Goal: Task Accomplishment & Management: Use online tool/utility

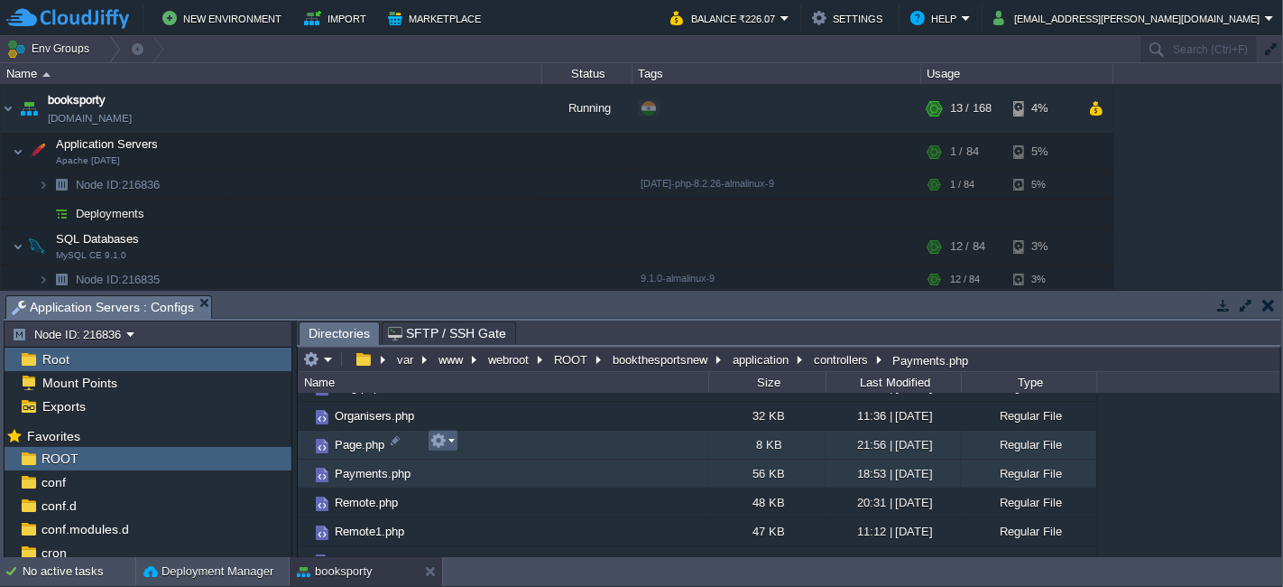
scroll to position [167, 0]
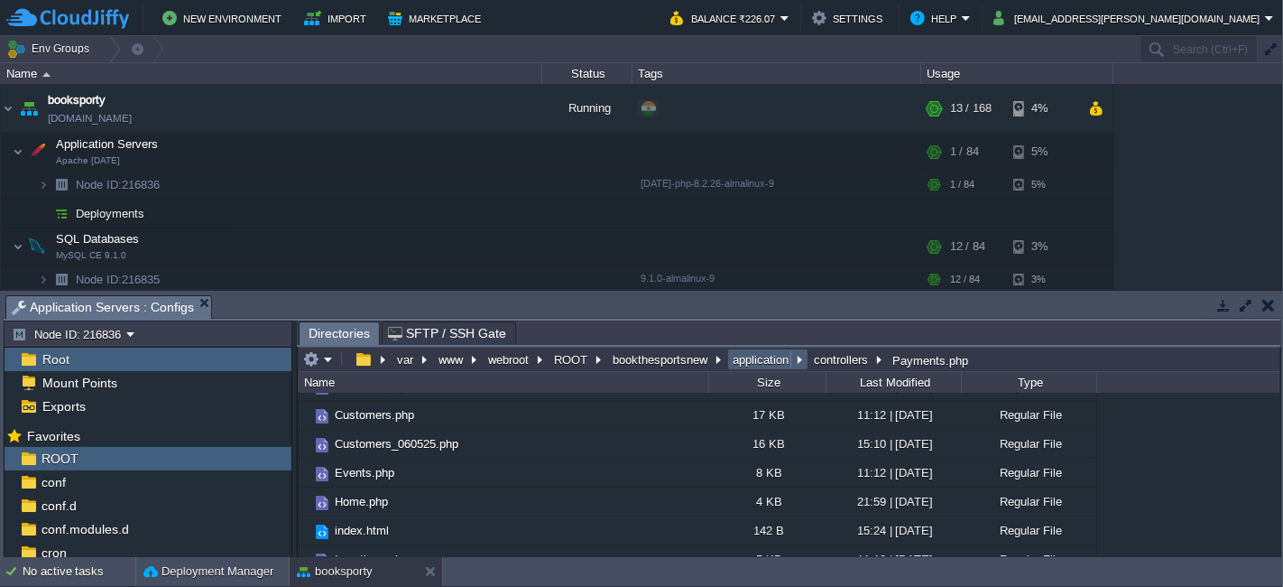
click at [755, 357] on button "application" at bounding box center [761, 359] width 63 height 16
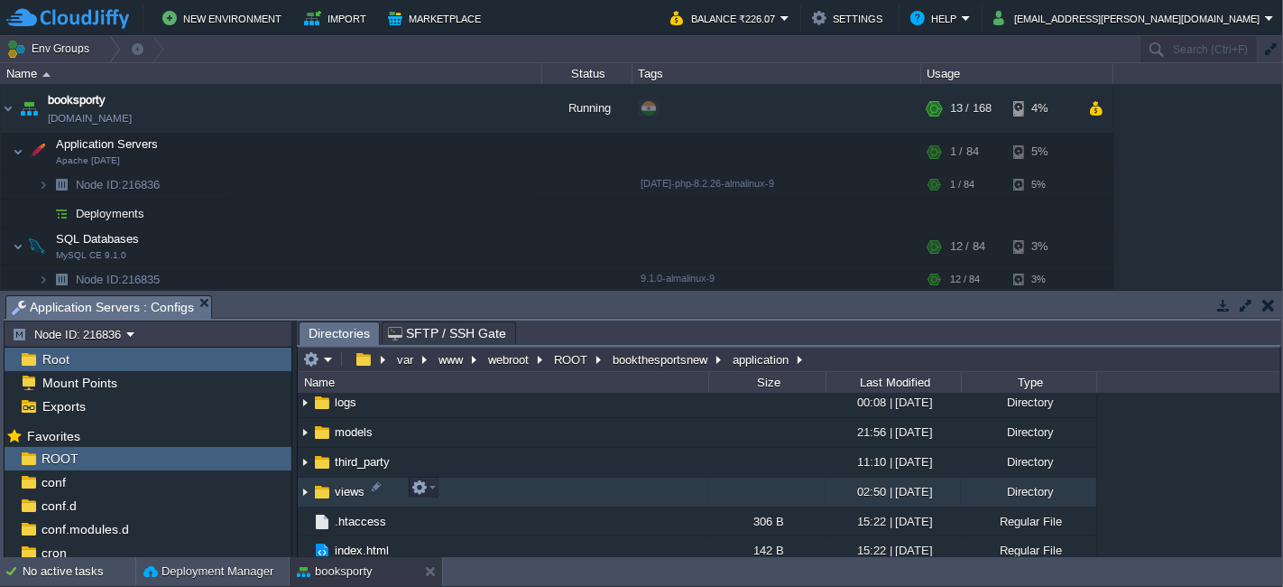
scroll to position [276, 0]
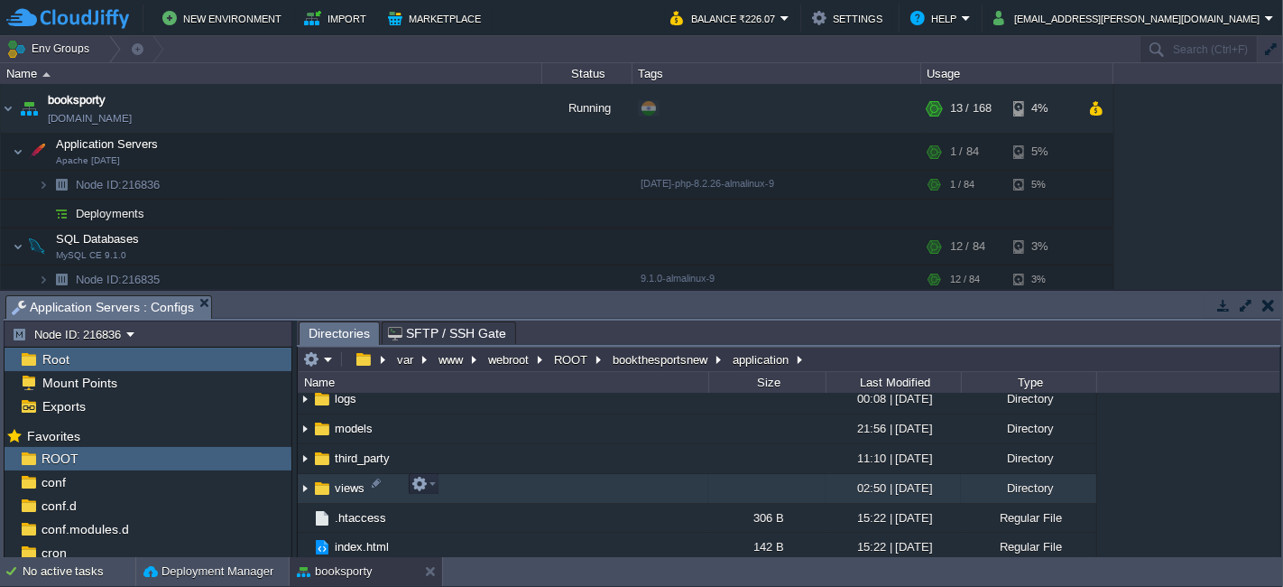
click at [497, 477] on td "views" at bounding box center [503, 489] width 411 height 30
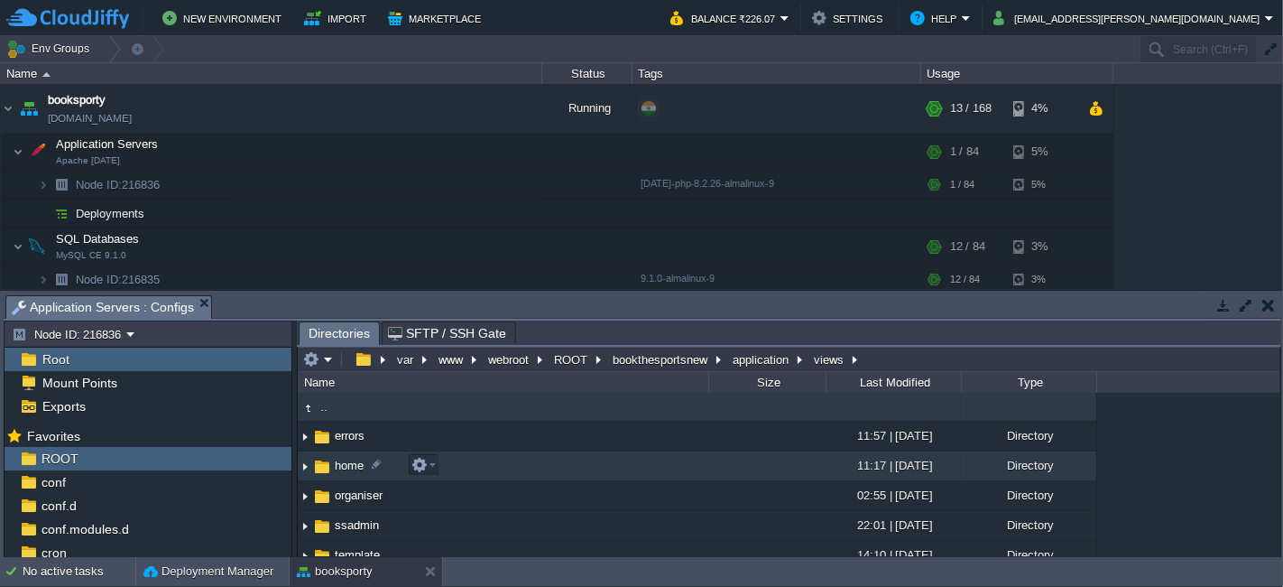
click at [476, 465] on td "home" at bounding box center [503, 466] width 411 height 30
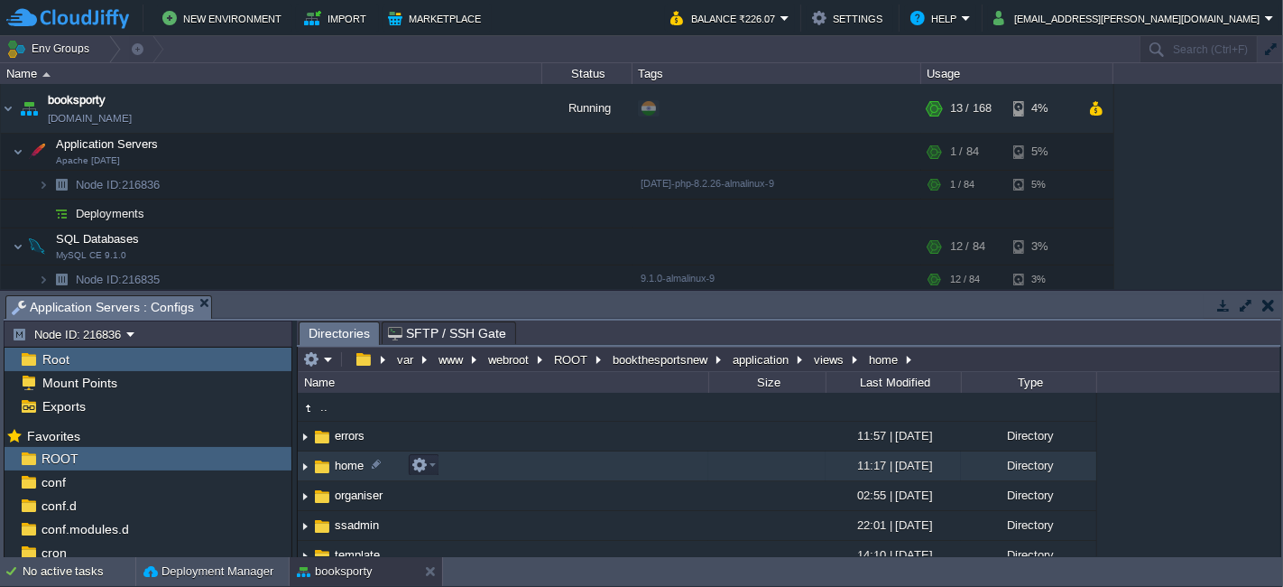
click at [476, 465] on td "home" at bounding box center [503, 466] width 411 height 30
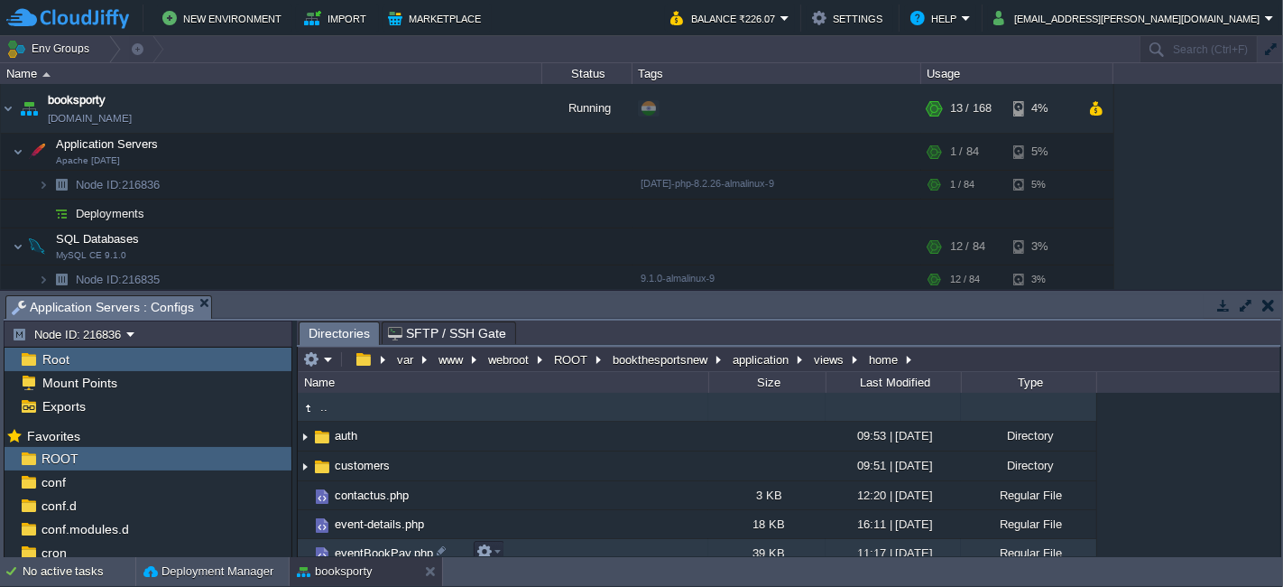
scroll to position [401, 0]
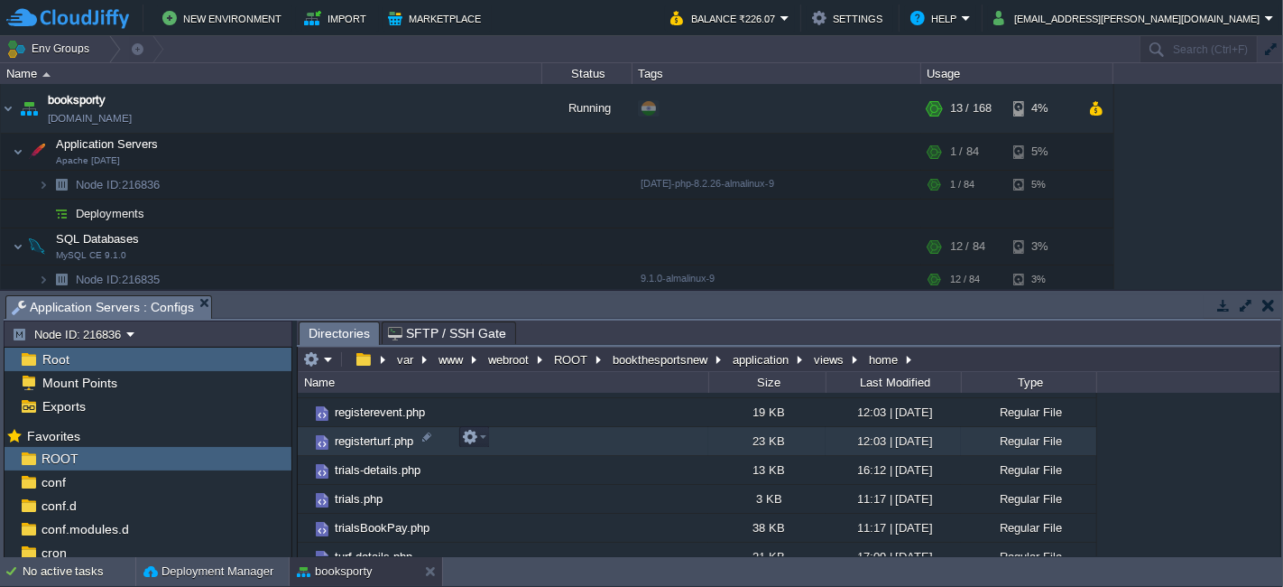
click at [512, 441] on td "registerturf.php" at bounding box center [503, 441] width 411 height 29
click at [508, 437] on td "registerturf.php" at bounding box center [503, 441] width 411 height 29
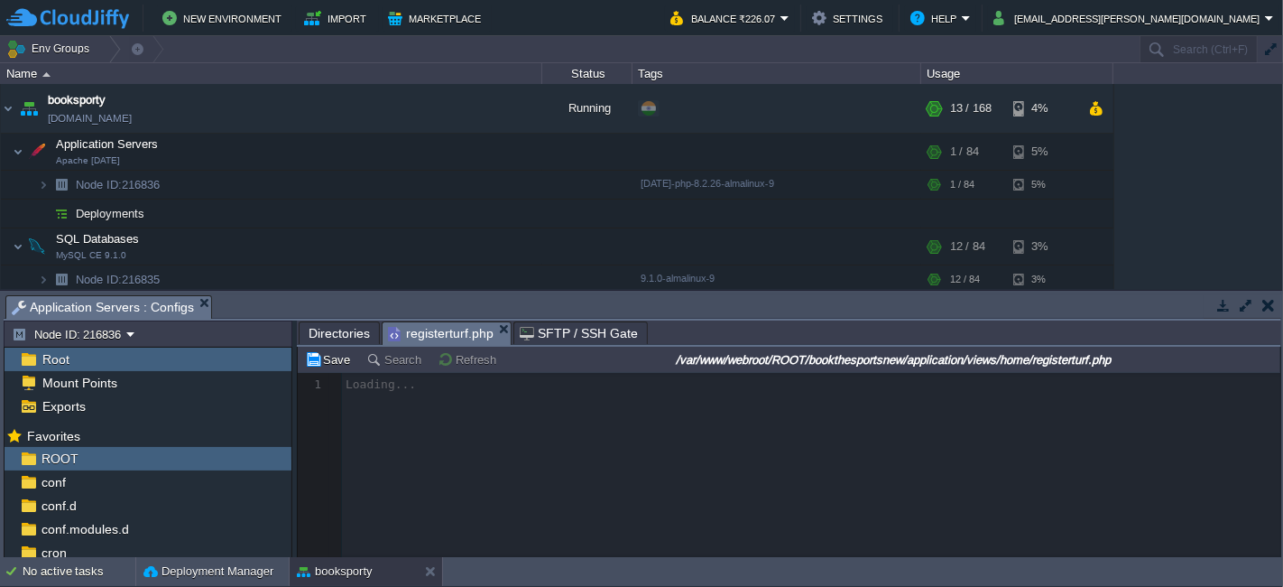
click at [585, 444] on div at bounding box center [789, 465] width 983 height 184
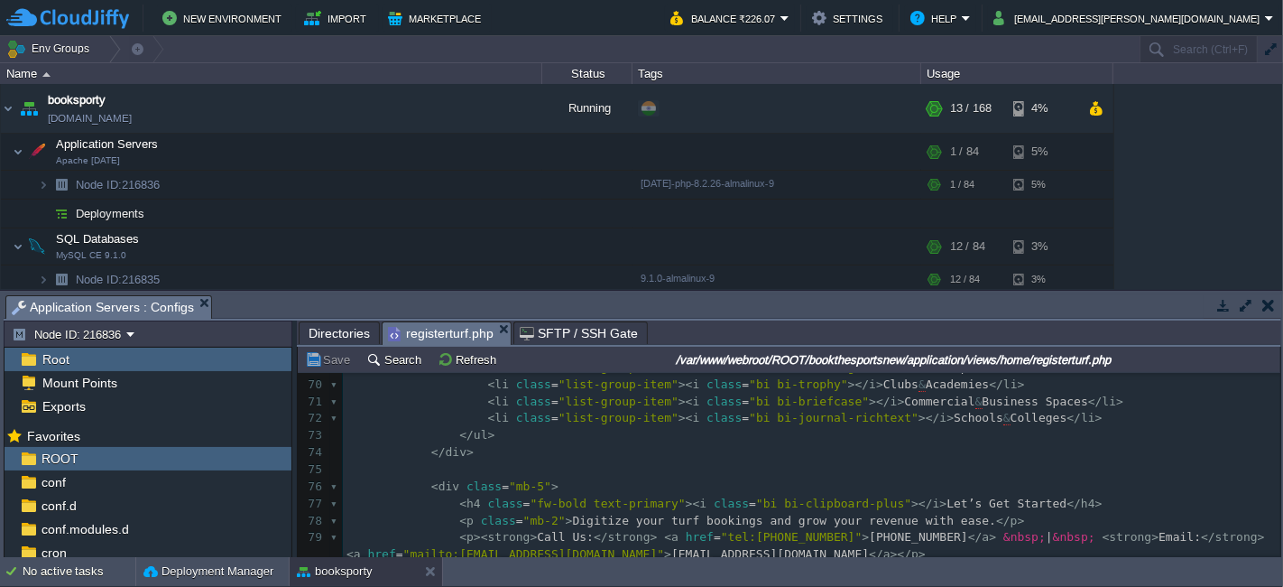
scroll to position [1103, 0]
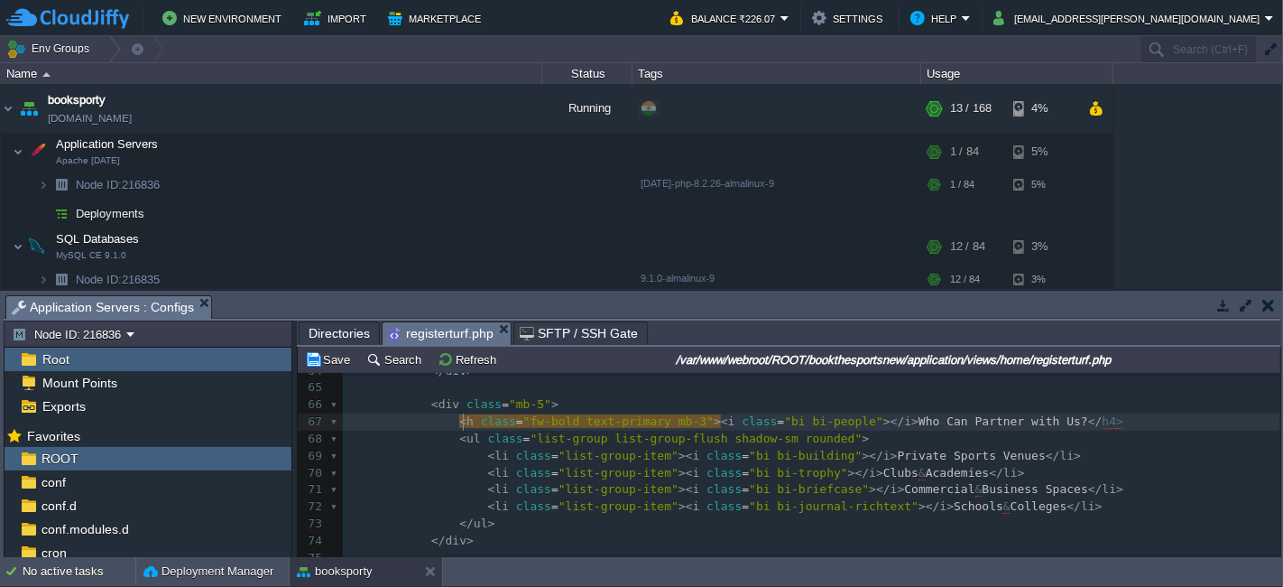
type textarea "2"
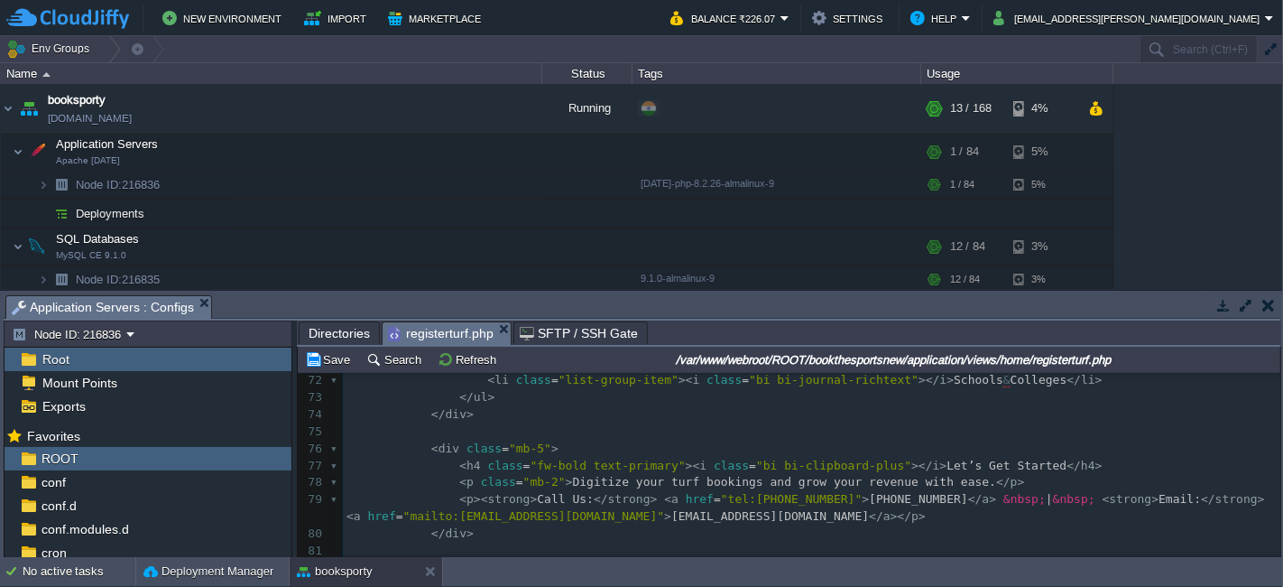
scroll to position [1303, 0]
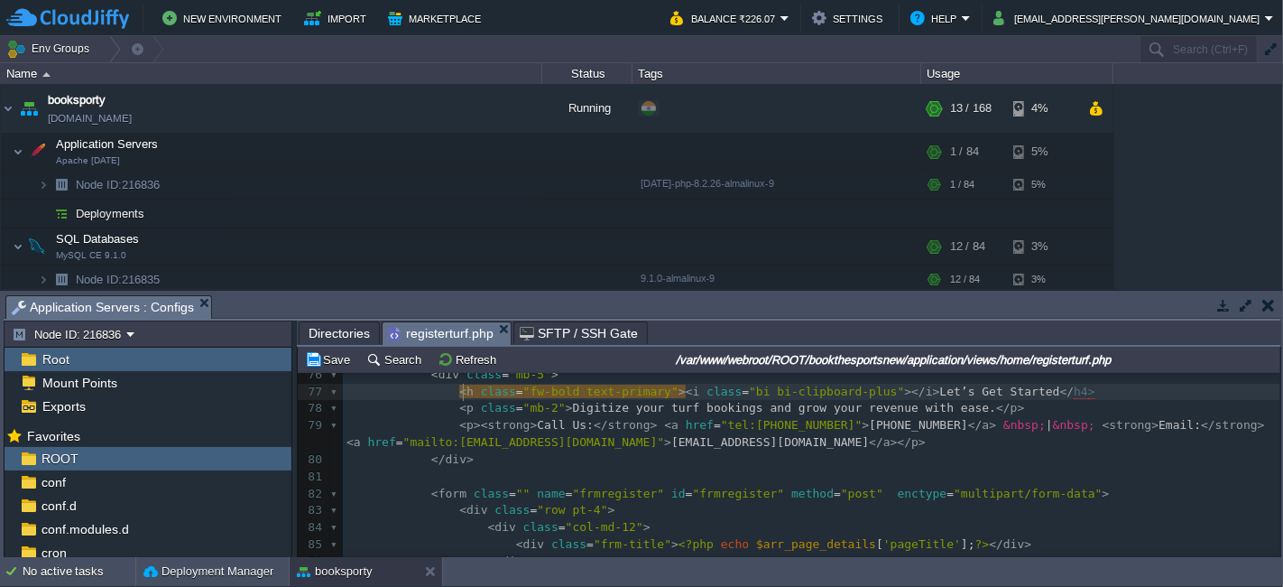
type textarea "2"
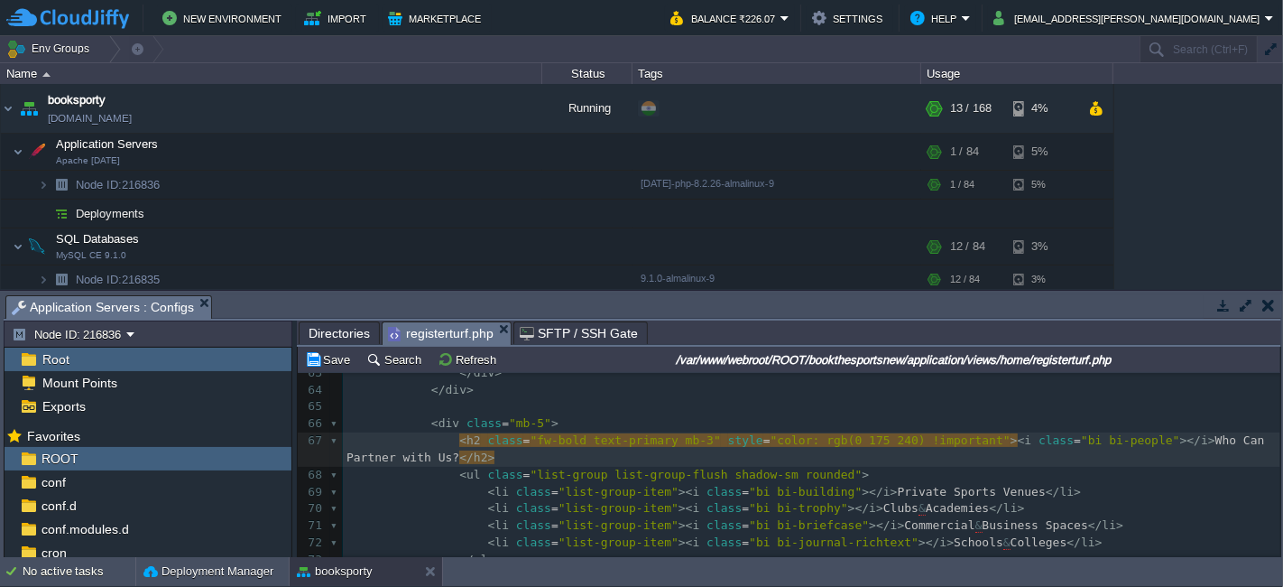
scroll to position [0, 0]
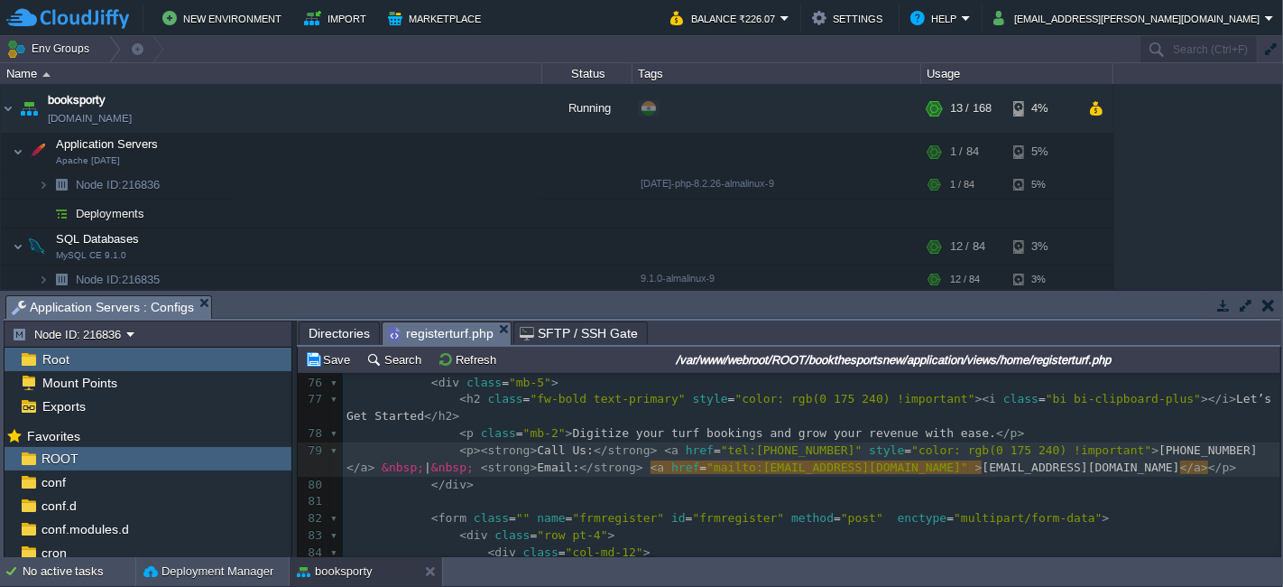
paste textarea
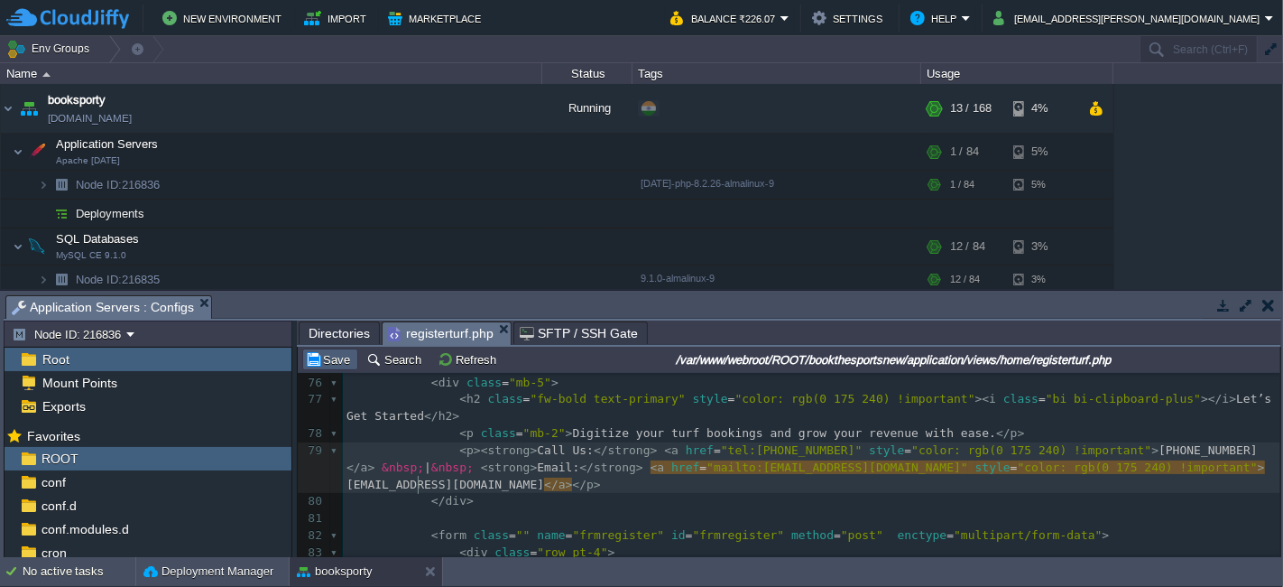
click at [336, 349] on td "Save" at bounding box center [330, 359] width 56 height 22
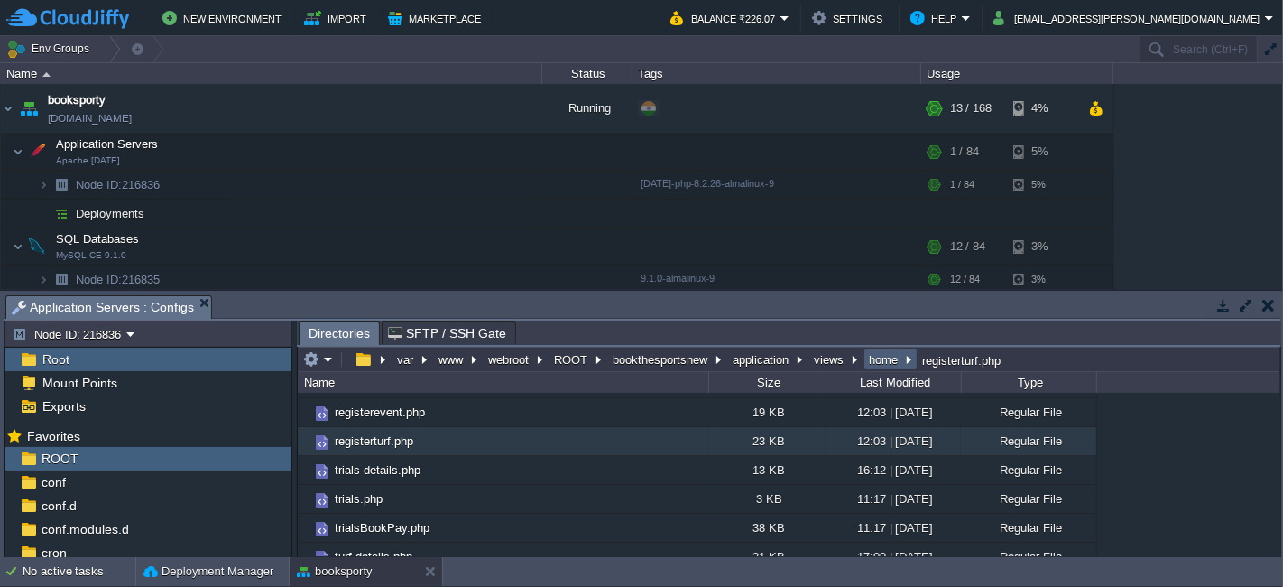
click at [874, 359] on button "home" at bounding box center [884, 359] width 36 height 16
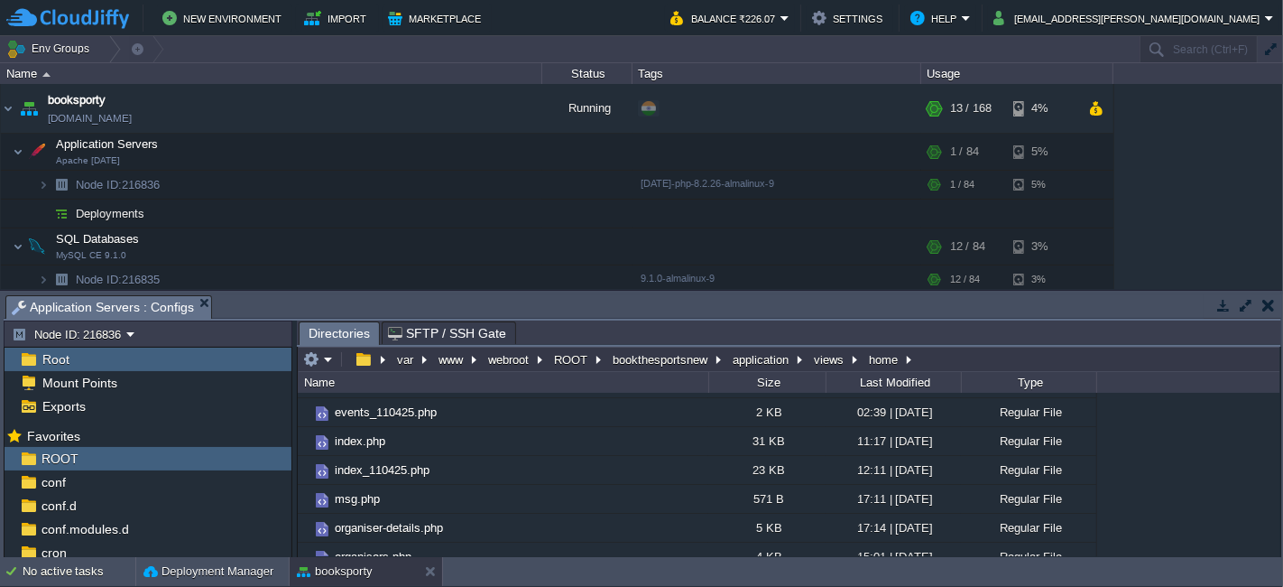
scroll to position [167, 0]
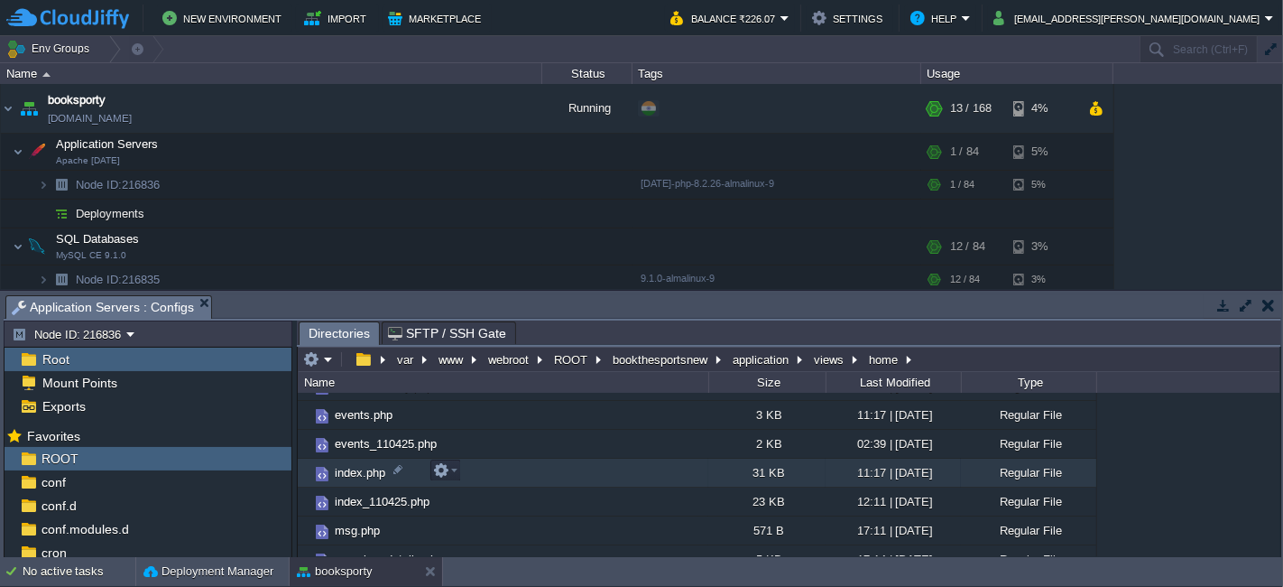
click at [475, 470] on td "index.php" at bounding box center [503, 472] width 411 height 29
drag, startPoint x: 474, startPoint y: 470, endPoint x: 450, endPoint y: 472, distance: 23.5
click at [450, 472] on em at bounding box center [445, 470] width 24 height 16
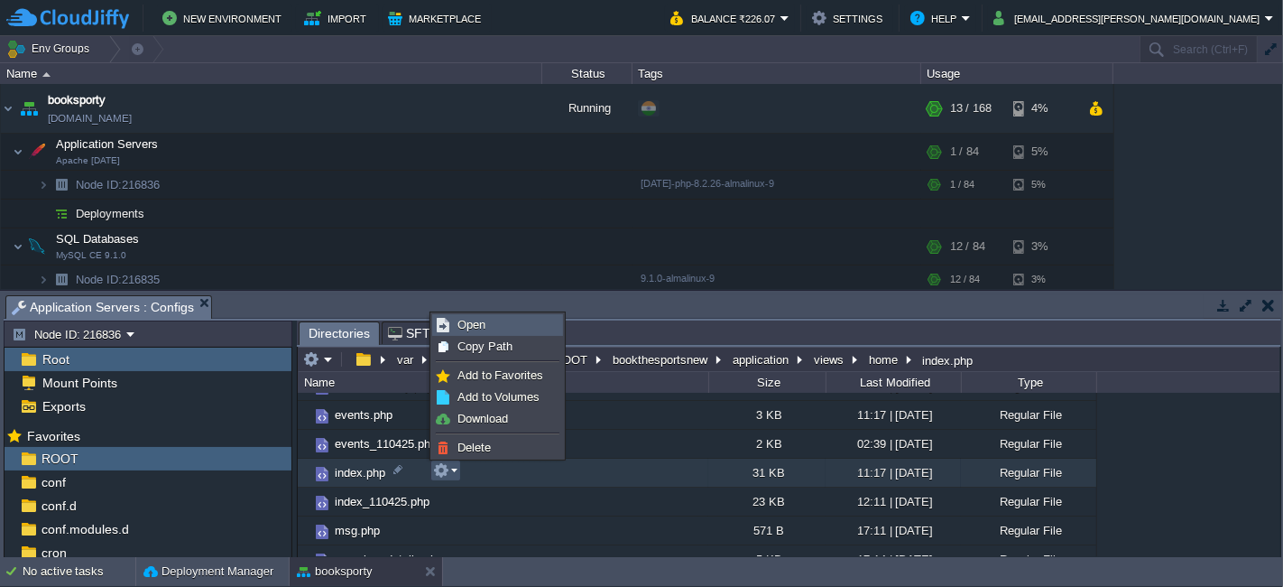
click at [485, 328] on link "Open" at bounding box center [497, 325] width 129 height 20
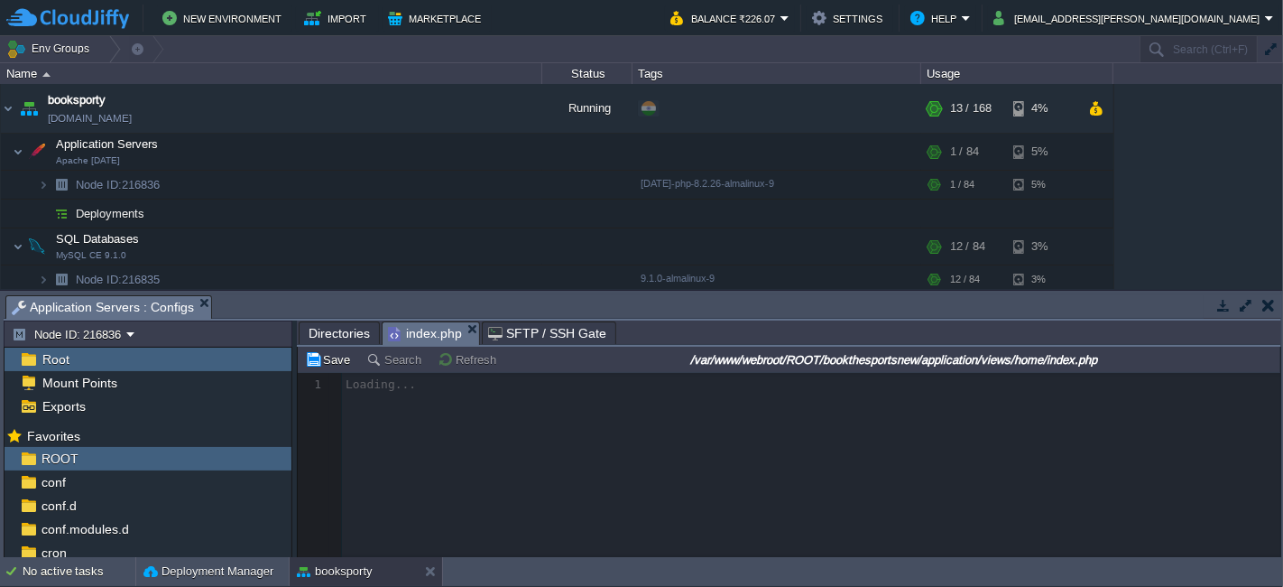
click at [634, 465] on div at bounding box center [789, 465] width 983 height 184
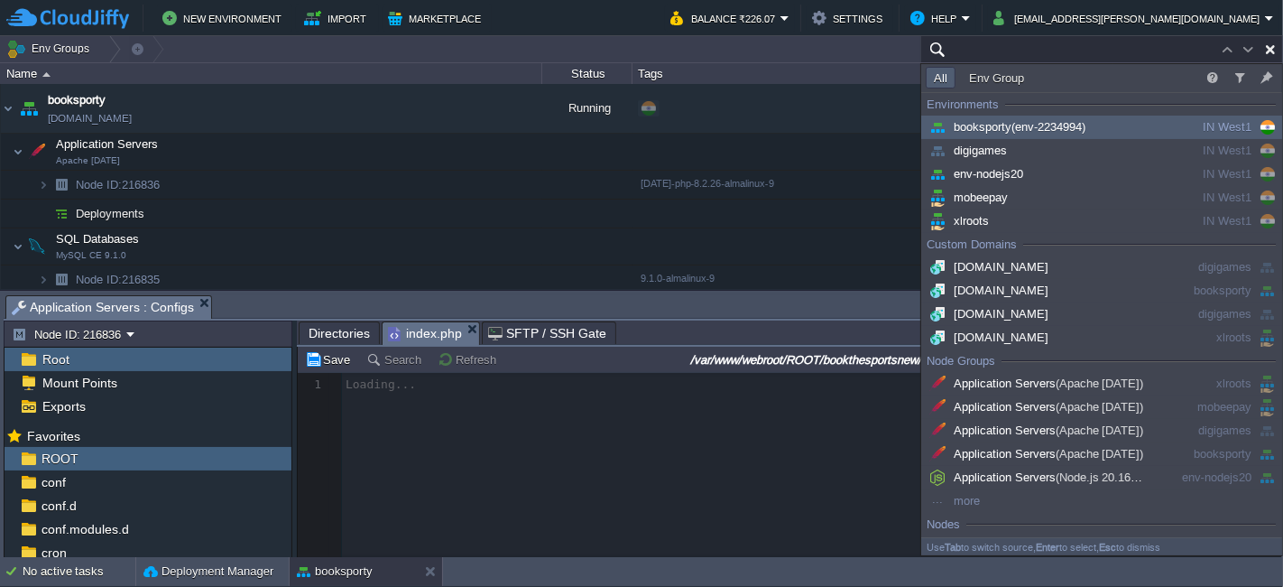
paste input "vector-parent"
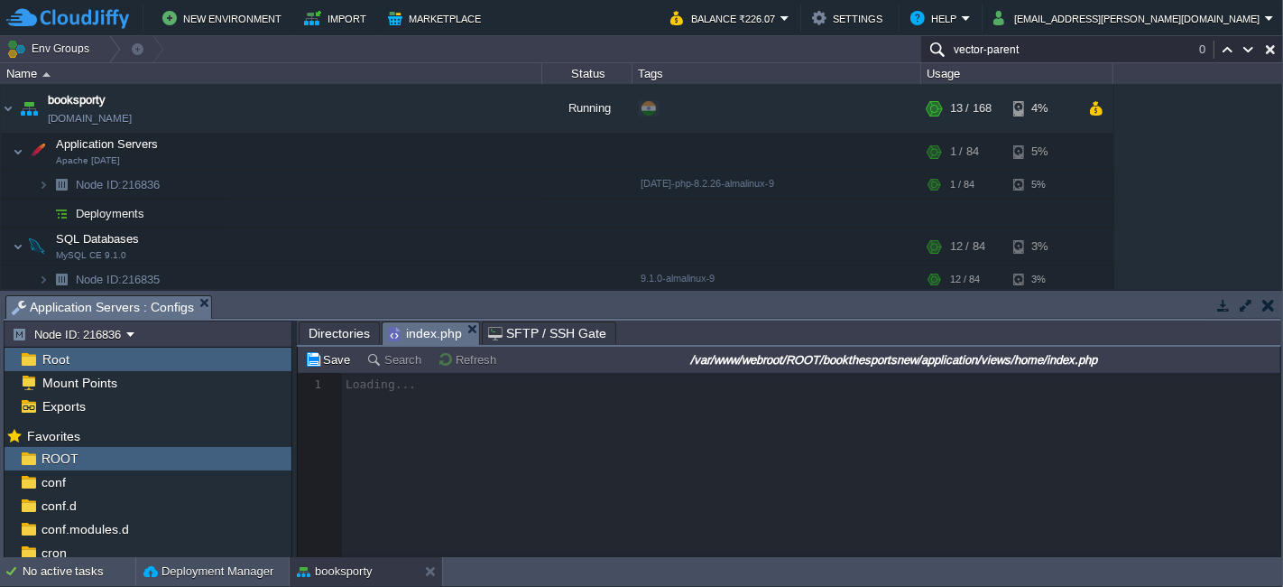
click at [626, 467] on div at bounding box center [789, 465] width 983 height 184
click at [1276, 47] on button "button" at bounding box center [1270, 50] width 16 height 16
type input "Search (Ctrl+F)"
click at [650, 458] on div at bounding box center [789, 465] width 983 height 184
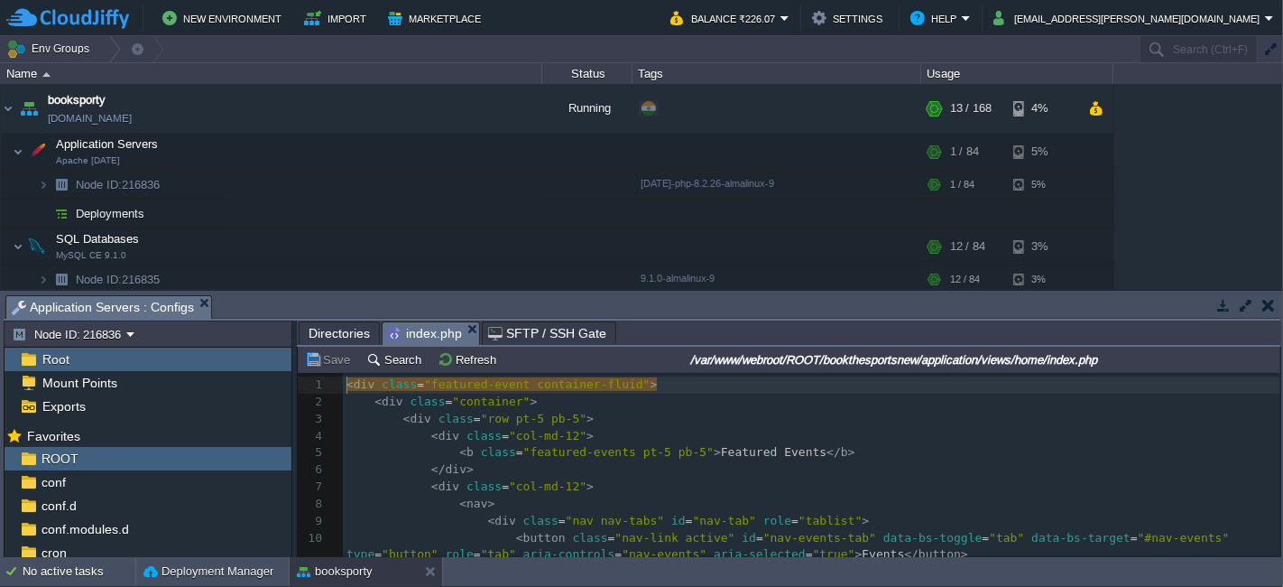
scroll to position [5, 0]
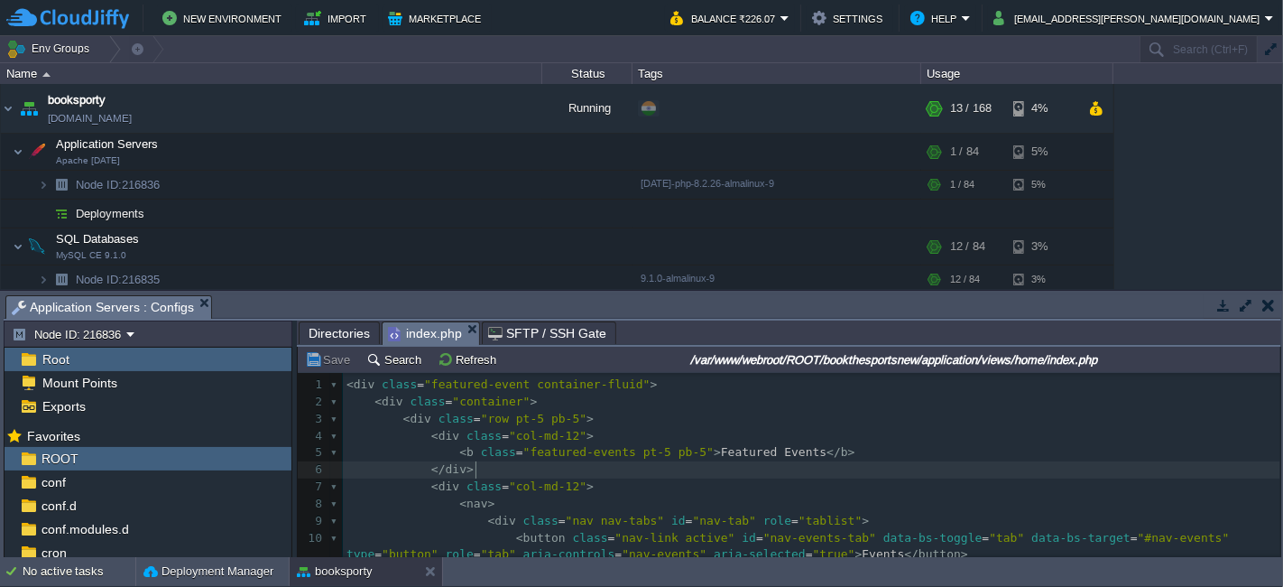
click at [650, 478] on pre "< div class = "col-md-12" >" at bounding box center [812, 486] width 938 height 17
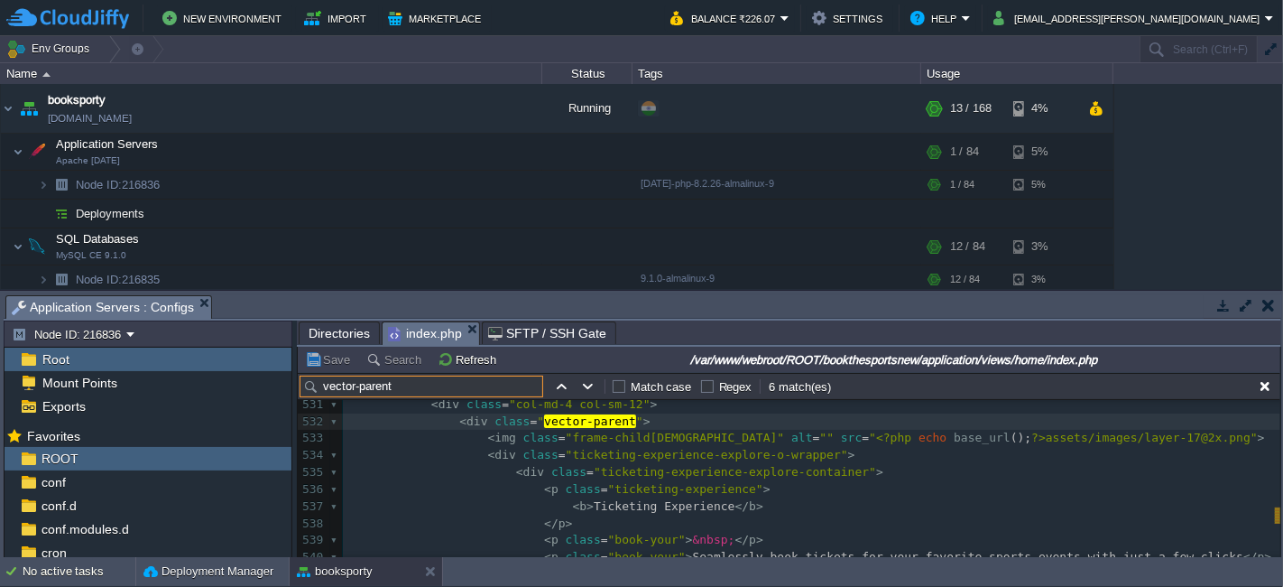
scroll to position [9189, 0]
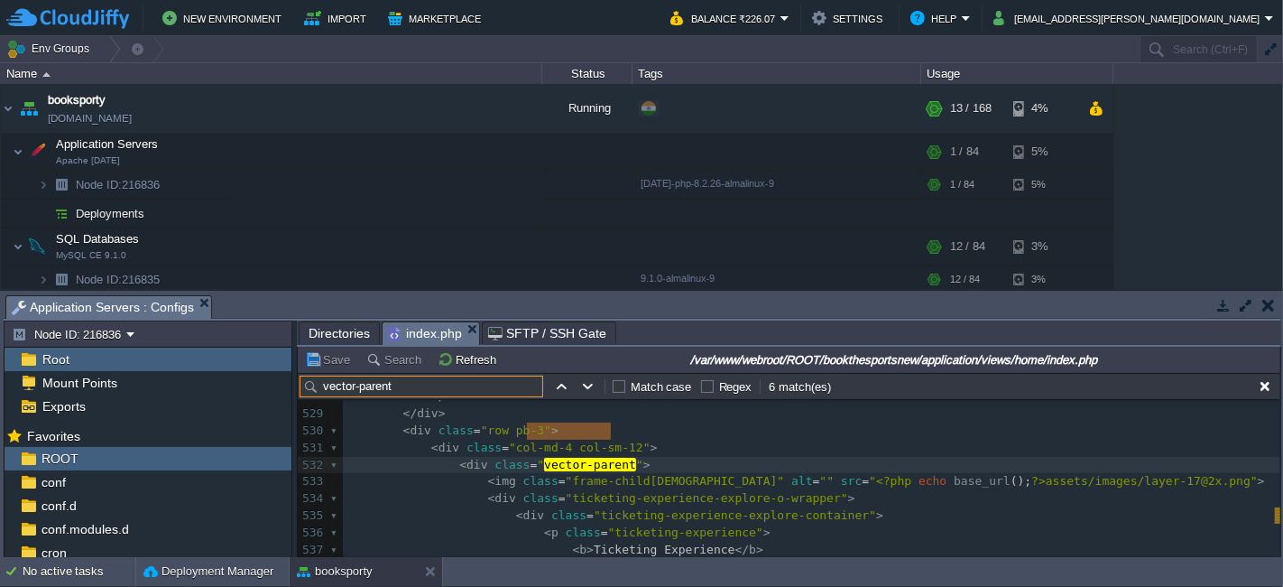
type input "vector-parent"
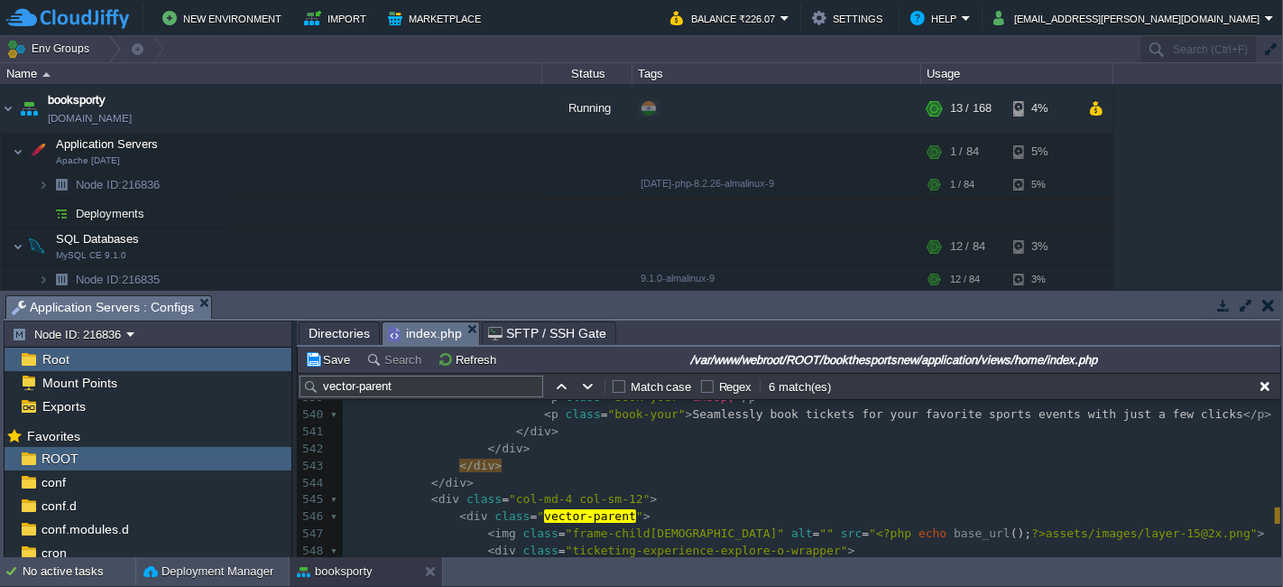
scroll to position [9387, 0]
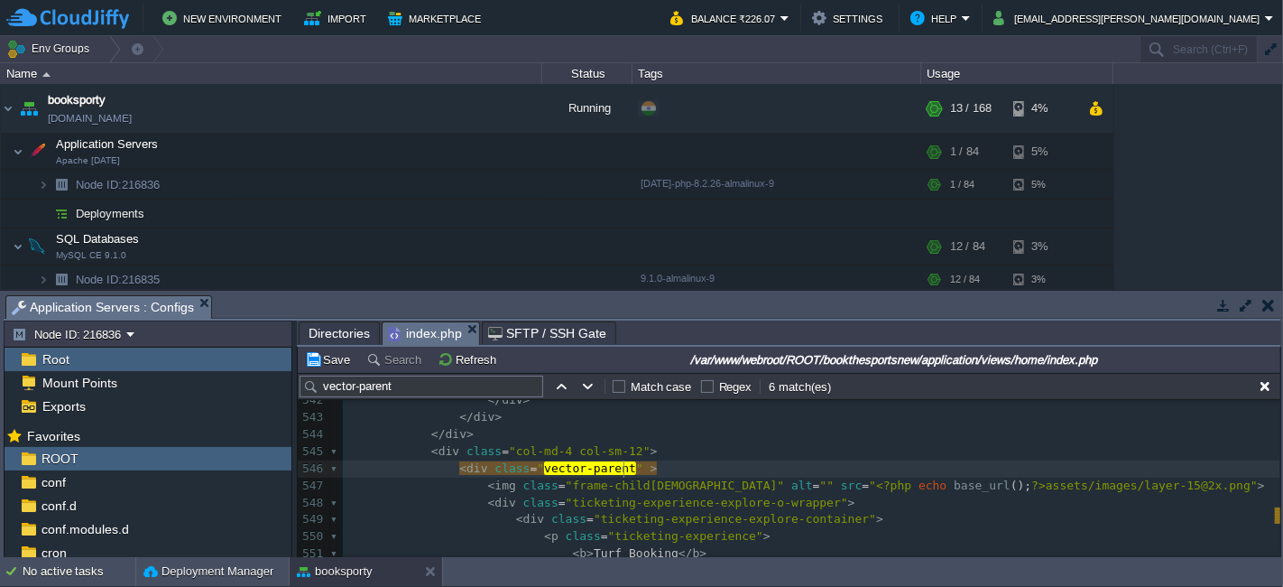
paste textarea
type textarea "style="height: 280px;""
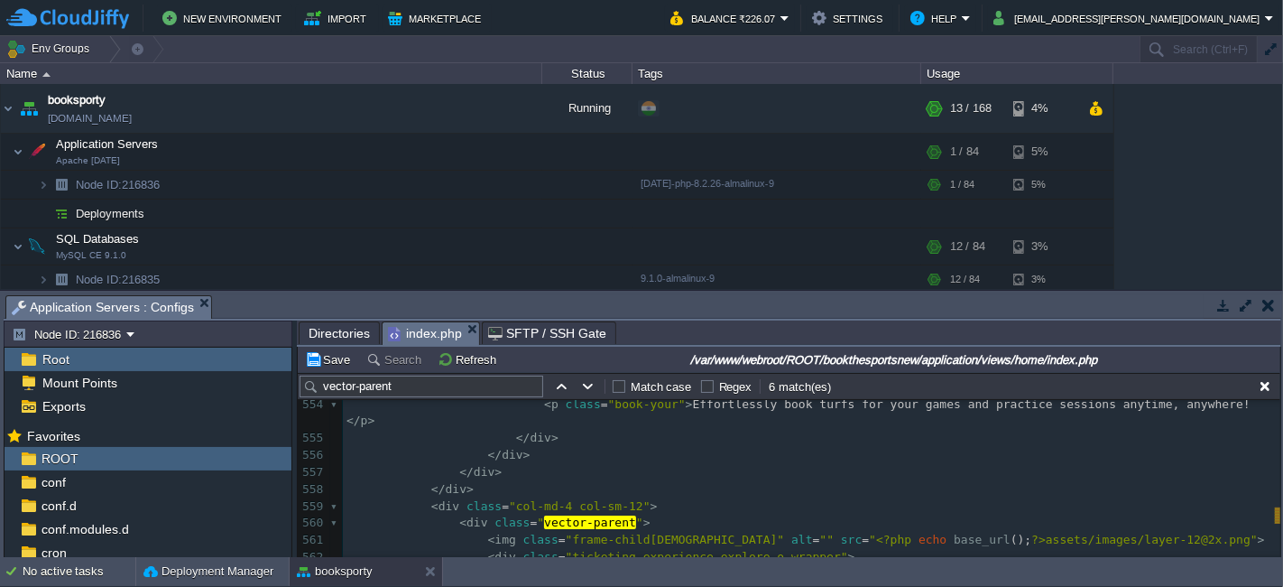
scroll to position [9689, 0]
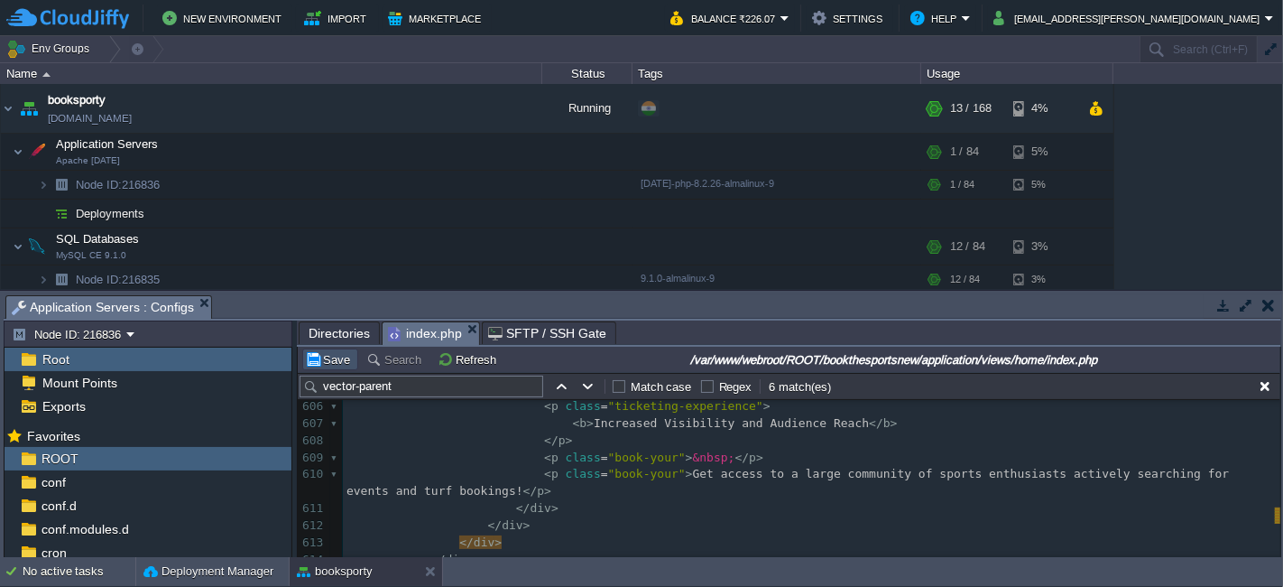
click at [314, 362] on button "Save" at bounding box center [330, 359] width 51 height 16
